Goal: Obtain resource: Obtain resource

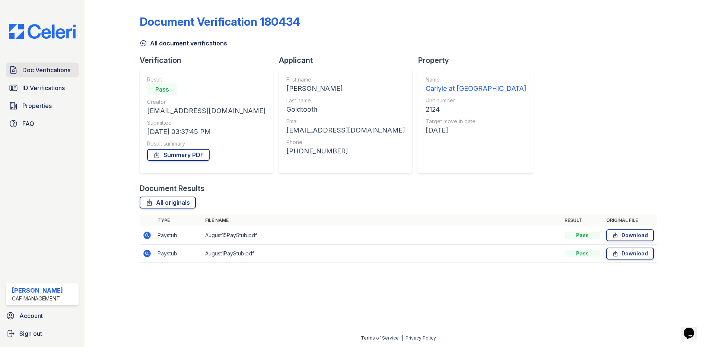
click at [51, 70] on span "Doc Verifications" at bounding box center [46, 70] width 48 height 9
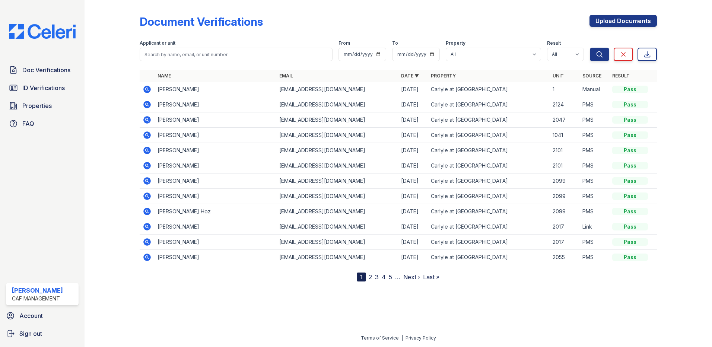
click at [145, 211] on icon at bounding box center [147, 211] width 9 height 9
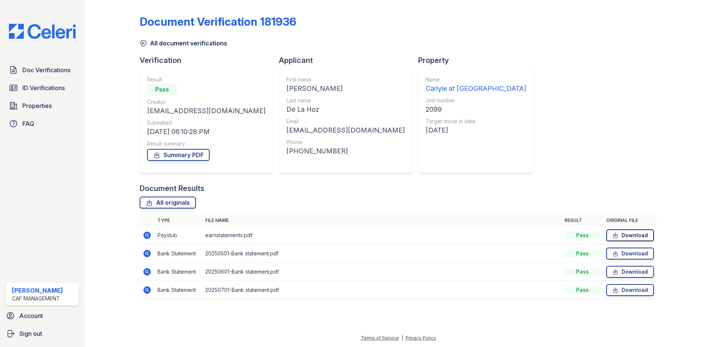
click at [640, 234] on link "Download" at bounding box center [630, 235] width 48 height 12
click at [175, 159] on link "Summary PDF" at bounding box center [178, 155] width 63 height 12
click at [48, 70] on span "Doc Verifications" at bounding box center [46, 70] width 48 height 9
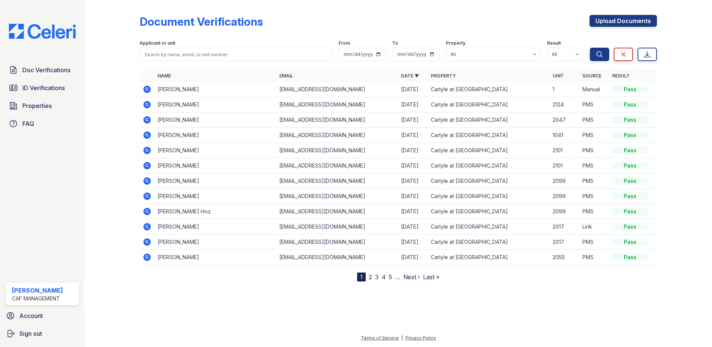
click at [146, 195] on icon at bounding box center [147, 196] width 9 height 9
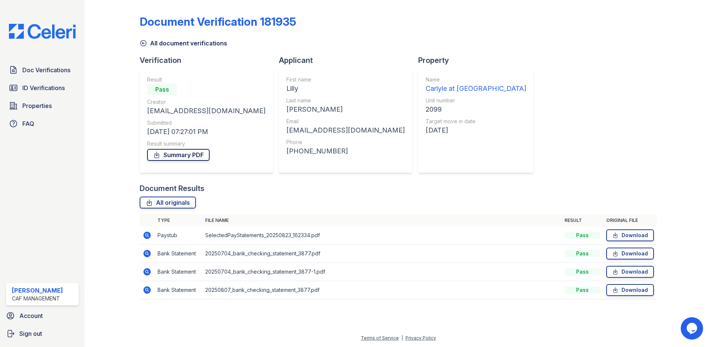
click at [189, 155] on link "Summary PDF" at bounding box center [178, 155] width 63 height 12
click at [636, 236] on link "Download" at bounding box center [630, 235] width 48 height 12
click at [53, 73] on span "Doc Verifications" at bounding box center [46, 70] width 48 height 9
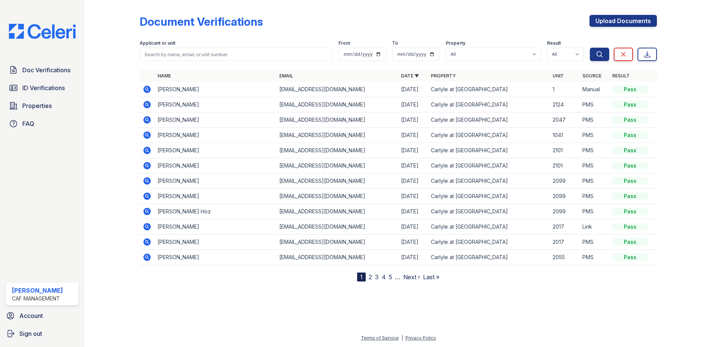
click at [147, 181] on icon at bounding box center [147, 180] width 2 height 2
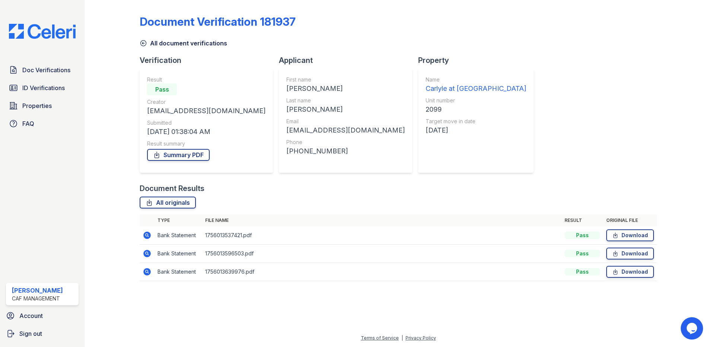
click at [170, 166] on div "Result Pass Creator cpwinkler22@gmail.com Submitted 08/24/25 01:38:04 AM Result…" at bounding box center [206, 121] width 133 height 104
click at [177, 154] on link "Summary PDF" at bounding box center [178, 155] width 63 height 12
click at [636, 233] on link "Download" at bounding box center [630, 235] width 48 height 12
click at [60, 91] on span "ID Verifications" at bounding box center [43, 87] width 42 height 9
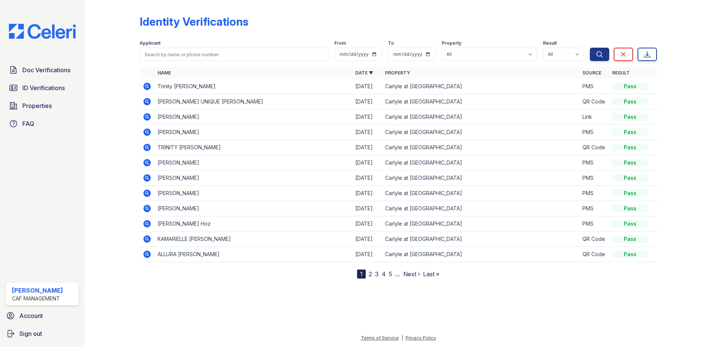
click at [146, 208] on icon at bounding box center [147, 208] width 2 height 2
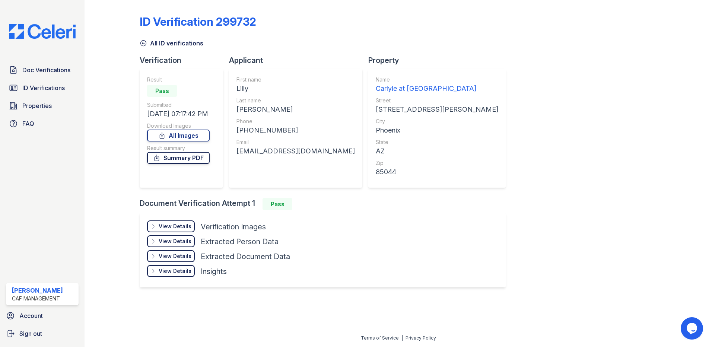
click at [194, 157] on link "Summary PDF" at bounding box center [178, 158] width 63 height 12
click at [191, 133] on link "All Images" at bounding box center [178, 136] width 63 height 12
click at [44, 68] on span "Doc Verifications" at bounding box center [46, 70] width 48 height 9
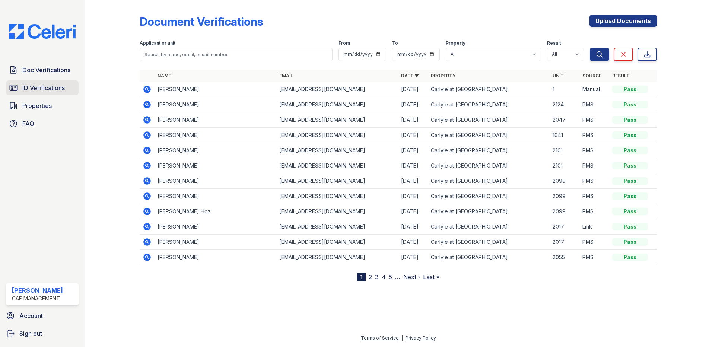
click at [44, 82] on link "ID Verifications" at bounding box center [42, 87] width 73 height 15
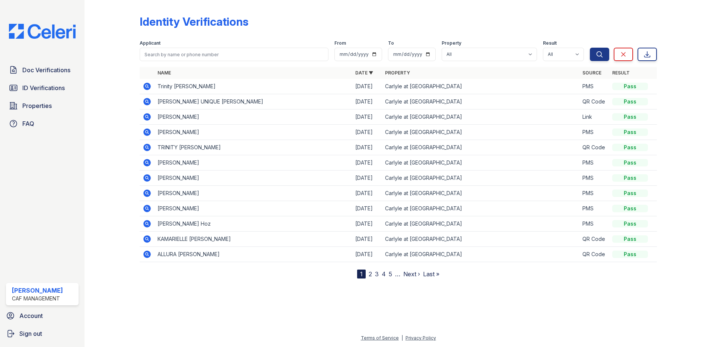
click at [146, 223] on icon at bounding box center [147, 223] width 2 height 2
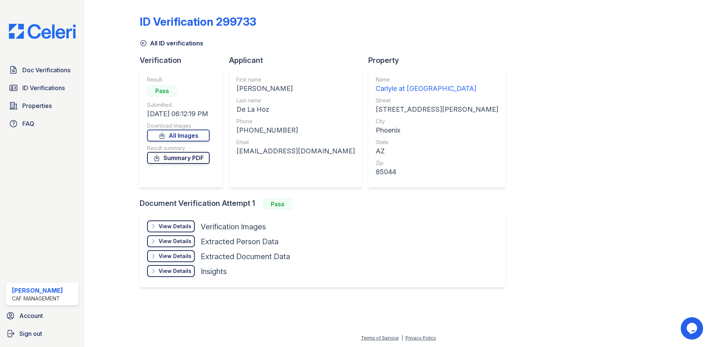
click at [167, 159] on link "Summary PDF" at bounding box center [178, 158] width 63 height 12
click at [47, 91] on span "ID Verifications" at bounding box center [43, 87] width 42 height 9
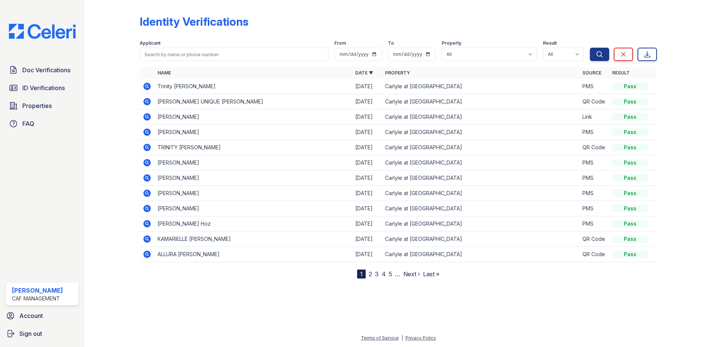
click at [146, 192] on icon at bounding box center [147, 193] width 9 height 9
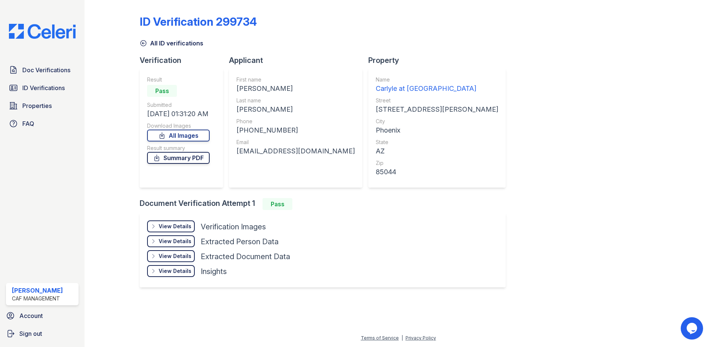
click at [206, 153] on link "Summary PDF" at bounding box center [178, 158] width 63 height 12
click at [205, 136] on link "All Images" at bounding box center [178, 136] width 63 height 12
click at [47, 86] on span "ID Verifications" at bounding box center [43, 87] width 42 height 9
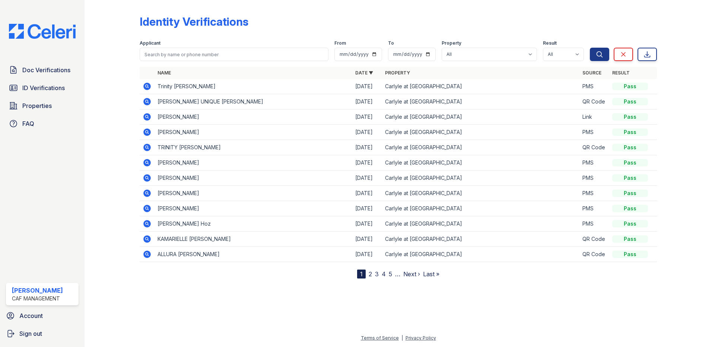
click at [149, 224] on icon at bounding box center [146, 223] width 7 height 7
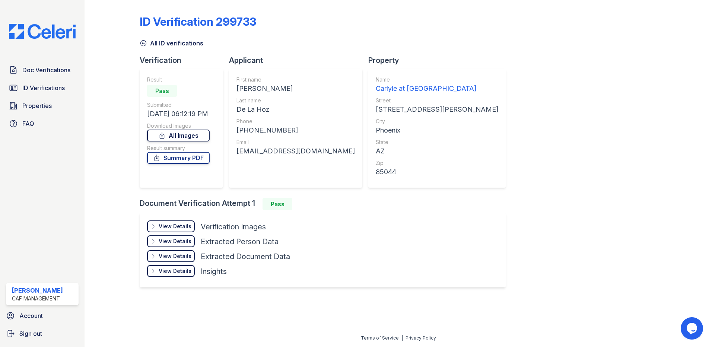
click at [182, 137] on link "All Images" at bounding box center [178, 136] width 63 height 12
